Goal: Transaction & Acquisition: Purchase product/service

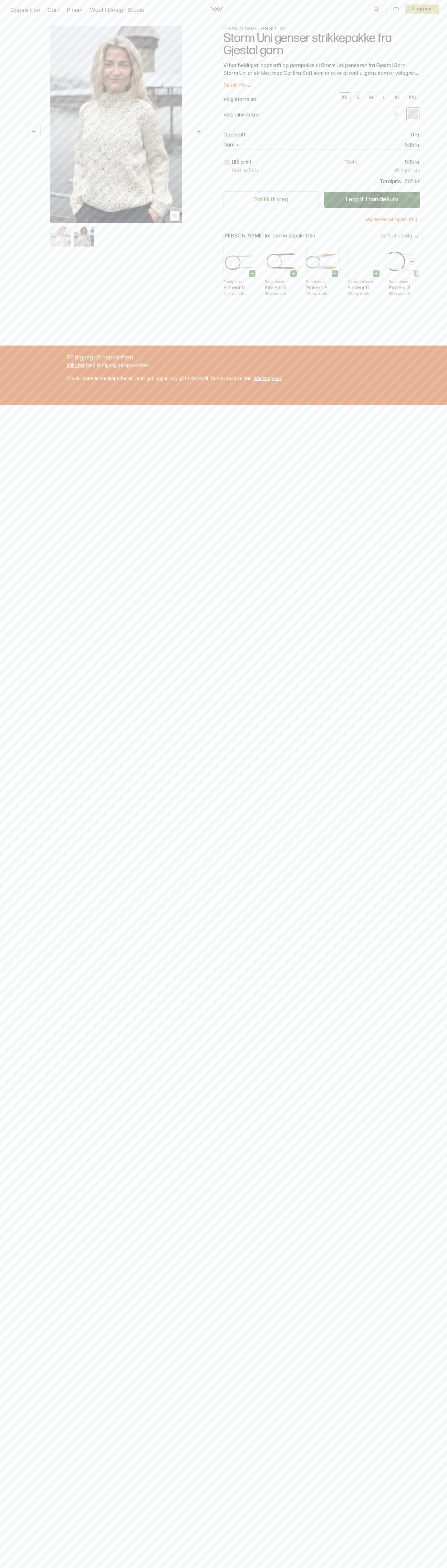
click at [371, 98] on div "M" at bounding box center [371, 98] width 4 height 6
click at [372, 200] on button "Legg til i handlekurv" at bounding box center [371, 200] width 96 height 16
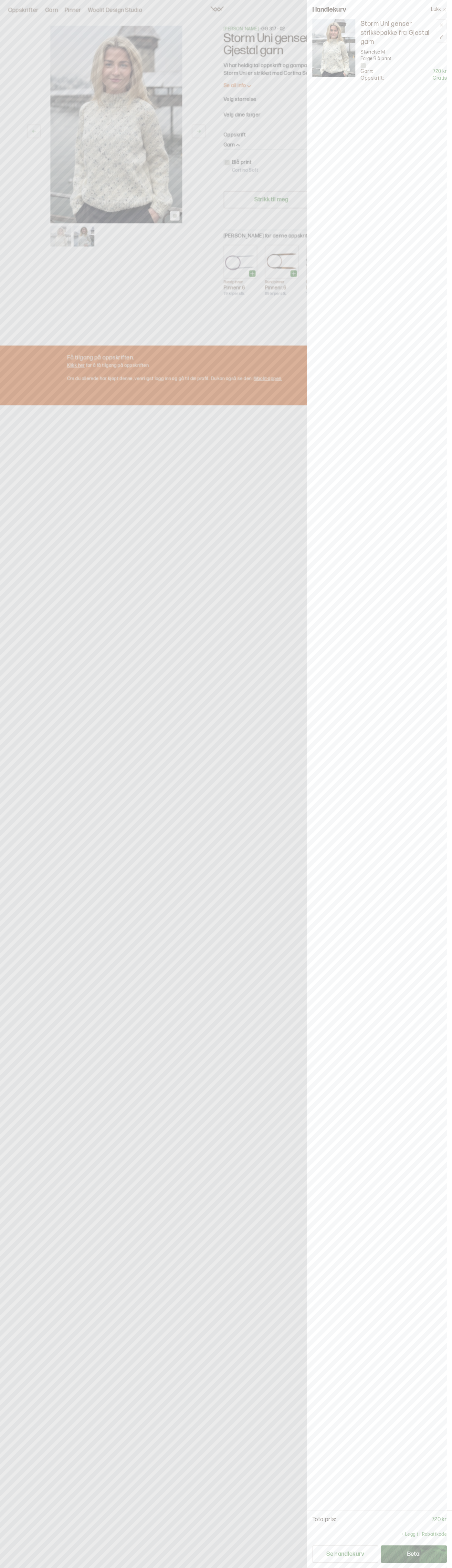
click at [345, 1554] on button "Se handlekurv" at bounding box center [345, 1554] width 66 height 18
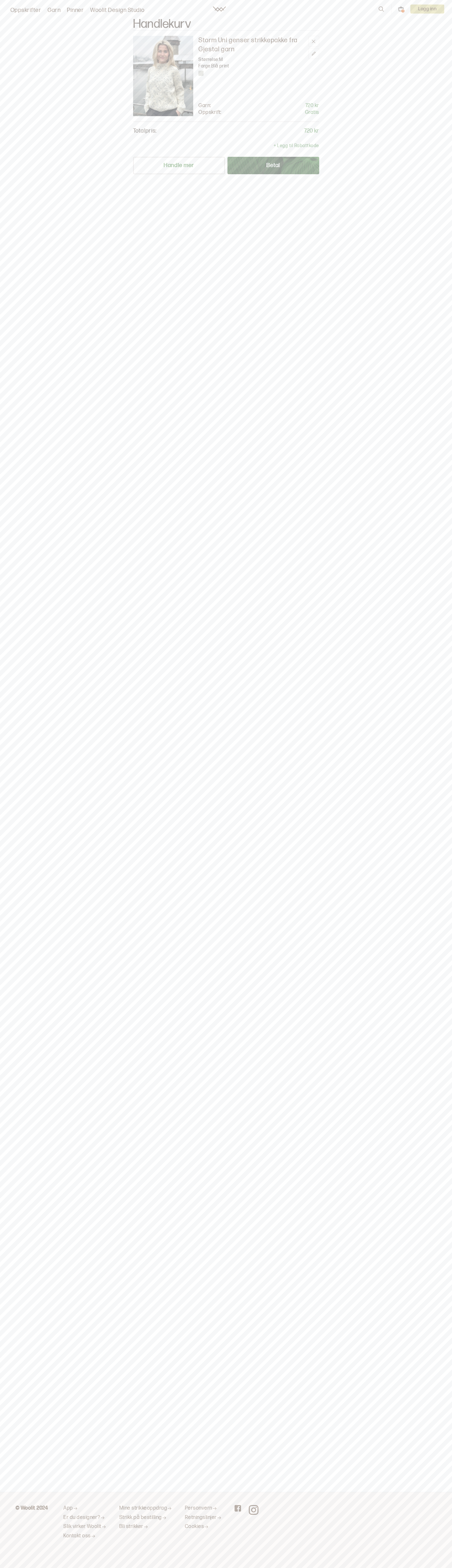
click at [400, 30] on div "Handlekurv Storm Uni genser strikkepakke fra Gjestal garn Størrelse: M Farge: B…" at bounding box center [226, 99] width 452 height 161
click at [442, 1304] on main "Handlekurv Storm Uni genser strikkepakke fra Gjestal garn Størrelse: M Farge: B…" at bounding box center [226, 746] width 452 height 1492
click at [423, 1567] on html "Oppskrifter Garn Pinner Woolit Design Studio 1 Logg inn Handlekurv Storm Uni ge…" at bounding box center [226, 784] width 452 height 1568
click at [6, 1071] on main "Handlekurv Storm Uni genser strikkepakke fra Gjestal garn Størrelse: M Farge: B…" at bounding box center [226, 746] width 452 height 1492
